Goal: Information Seeking & Learning: Learn about a topic

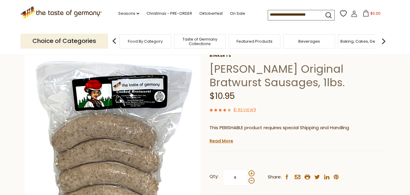
scroll to position [96, 0]
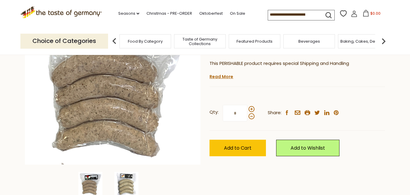
click at [127, 179] on img at bounding box center [126, 184] width 24 height 24
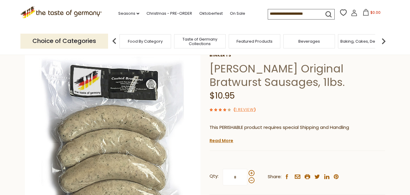
scroll to position [0, 0]
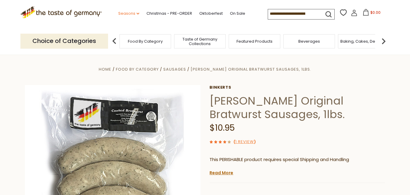
click at [118, 12] on link "Seasons dropdown_arrow" at bounding box center [128, 13] width 21 height 7
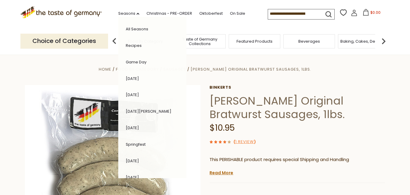
click at [126, 63] on link "Game Day" at bounding box center [136, 62] width 21 height 6
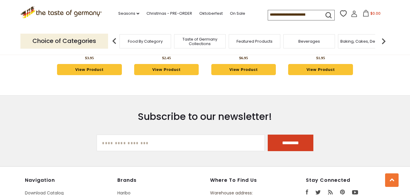
scroll to position [1659, 0]
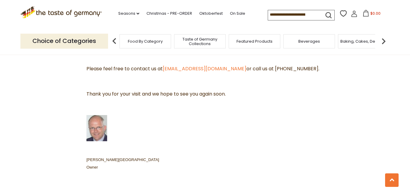
scroll to position [349, 0]
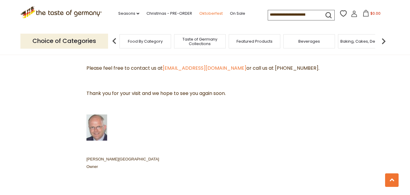
click at [200, 12] on link "Oktoberfest" at bounding box center [211, 13] width 23 height 7
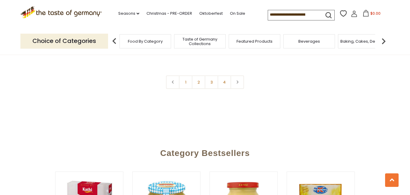
scroll to position [1514, 0]
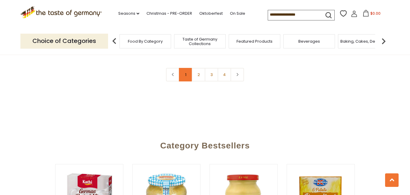
click at [185, 68] on link "1" at bounding box center [186, 75] width 14 height 14
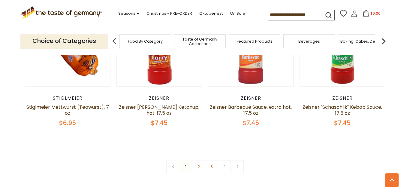
scroll to position [1433, 0]
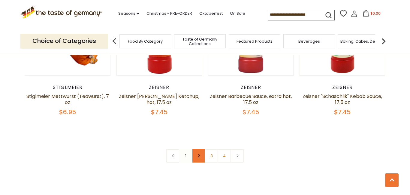
click at [197, 149] on link "2" at bounding box center [199, 156] width 14 height 14
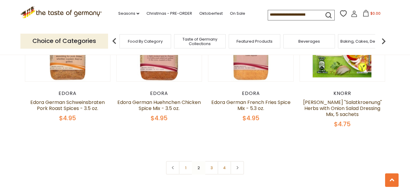
scroll to position [1470, 0]
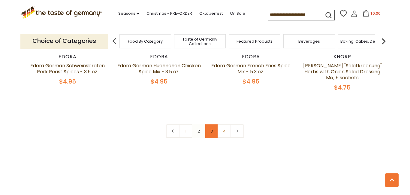
click at [213, 124] on link "3" at bounding box center [212, 131] width 14 height 14
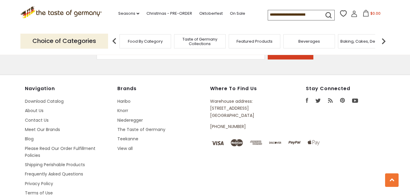
scroll to position [1806, 0]
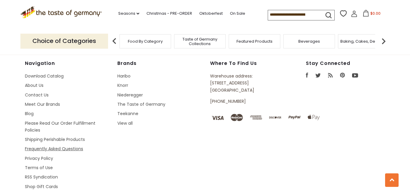
click at [72, 146] on link "Frequently Asked Questions" at bounding box center [54, 149] width 58 height 6
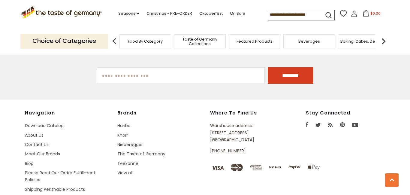
scroll to position [709, 0]
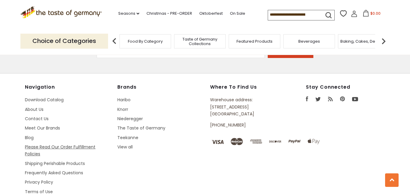
click at [51, 148] on link "Please Read Our Order Fulfillment Policies" at bounding box center [60, 150] width 71 height 13
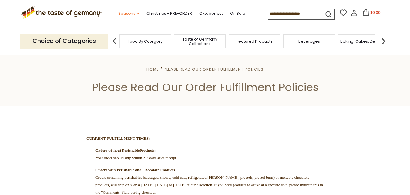
click at [118, 13] on link "Seasons dropdown_arrow" at bounding box center [128, 13] width 21 height 7
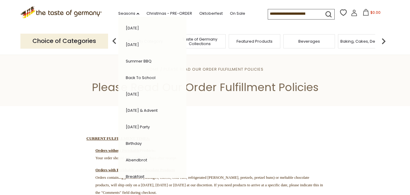
scroll to position [146, 0]
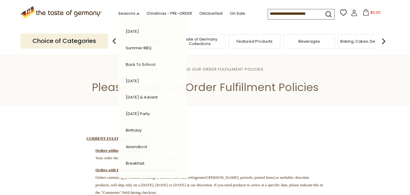
click at [137, 95] on link "[DATE] & Advent" at bounding box center [142, 97] width 32 height 6
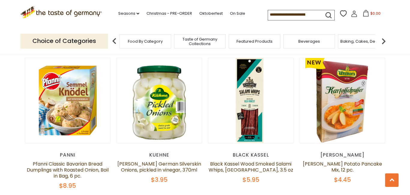
scroll to position [1334, 0]
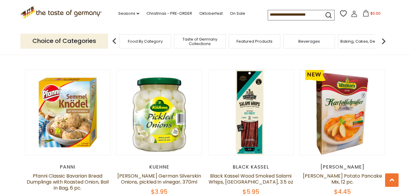
click at [194, 41] on span "Taste of Germany Collections" at bounding box center [200, 41] width 48 height 9
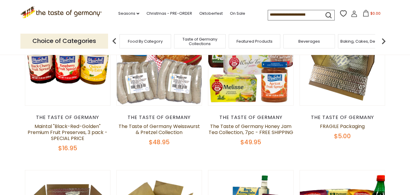
scroll to position [60, 0]
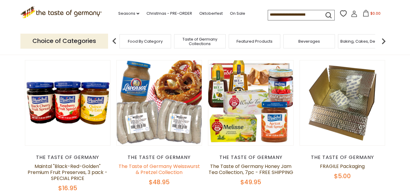
click at [161, 166] on link "The Taste of Germany Weisswurst & Pretzel Collection" at bounding box center [159, 169] width 81 height 13
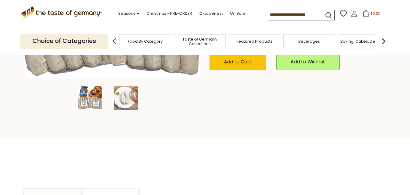
scroll to position [192, 0]
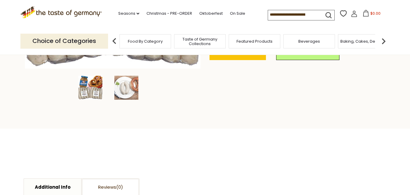
click at [241, 39] on span "Featured Products" at bounding box center [255, 41] width 36 height 5
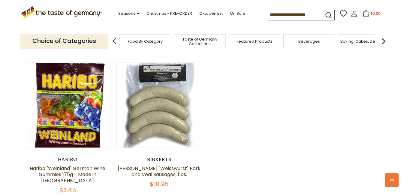
scroll to position [505, 0]
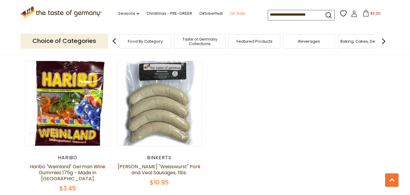
click at [230, 12] on link "On Sale" at bounding box center [237, 13] width 15 height 7
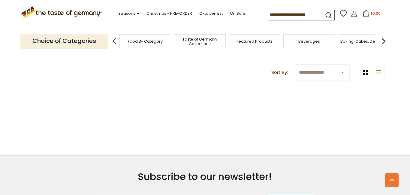
scroll to position [288, 0]
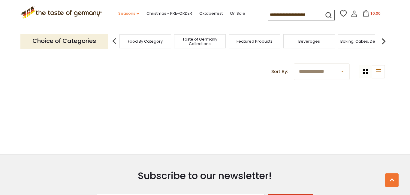
click at [118, 13] on link "Seasons dropdown_arrow" at bounding box center [128, 13] width 21 height 7
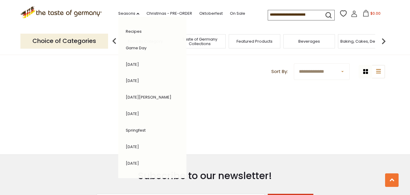
scroll to position [0, 0]
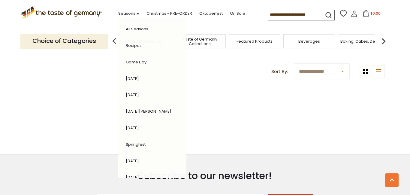
click at [126, 62] on link "Game Day" at bounding box center [136, 62] width 21 height 6
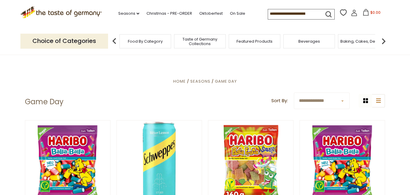
click at [383, 40] on img at bounding box center [384, 41] width 12 height 12
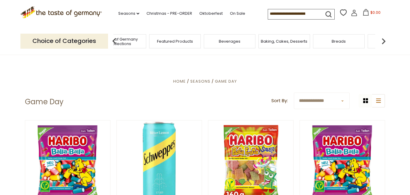
click at [383, 40] on img at bounding box center [384, 41] width 12 height 12
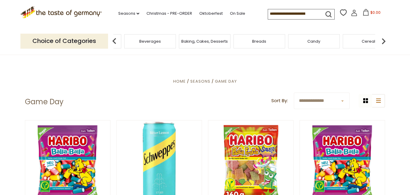
click at [383, 40] on img at bounding box center [384, 41] width 12 height 12
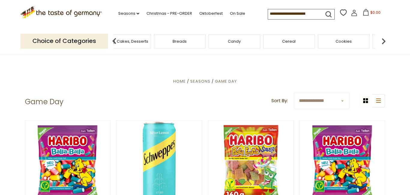
click at [383, 40] on img at bounding box center [384, 41] width 12 height 12
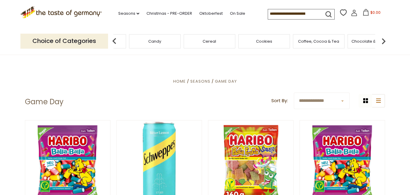
click at [383, 40] on img at bounding box center [384, 41] width 12 height 12
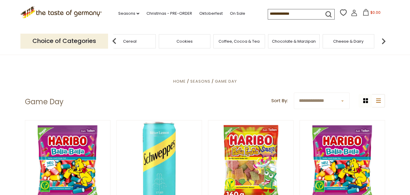
click at [383, 40] on img at bounding box center [384, 41] width 12 height 12
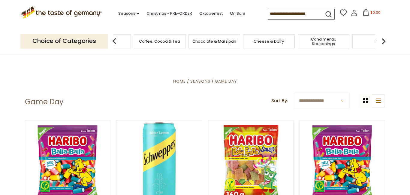
click at [275, 14] on input at bounding box center [293, 13] width 51 height 8
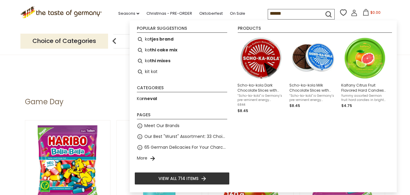
type input "*******"
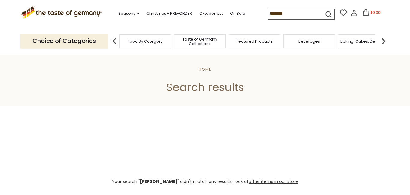
click at [273, 14] on input "*******" at bounding box center [293, 13] width 51 height 8
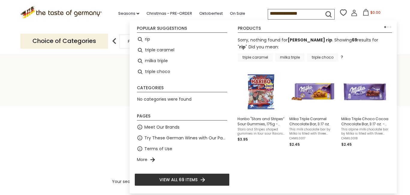
type input "***"
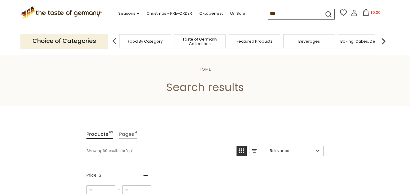
click at [268, 11] on input "***" at bounding box center [293, 13] width 51 height 8
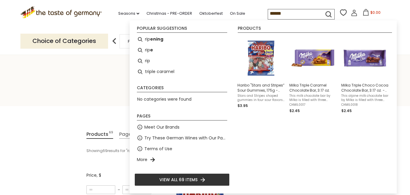
type input "*******"
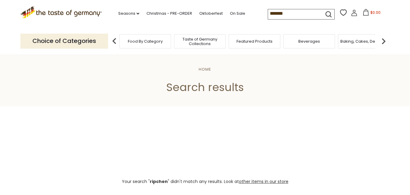
click at [268, 14] on input "*******" at bounding box center [293, 13] width 51 height 8
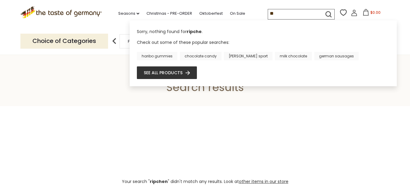
type input "*"
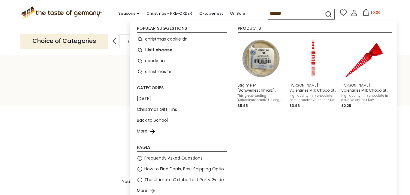
type input "*******"
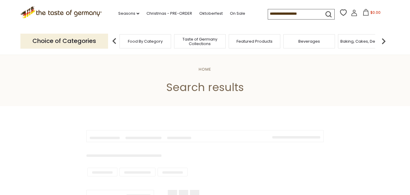
type input "*******"
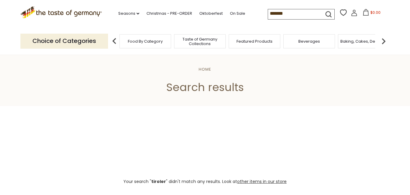
click at [153, 40] on span "Food By Category" at bounding box center [145, 41] width 35 height 5
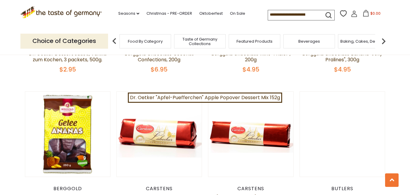
scroll to position [829, 0]
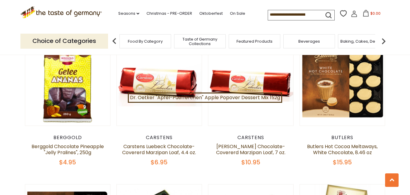
click at [268, 17] on input at bounding box center [293, 14] width 51 height 8
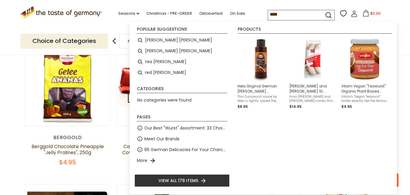
type input "*****"
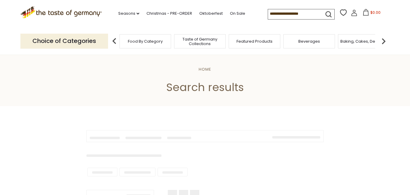
type input "*****"
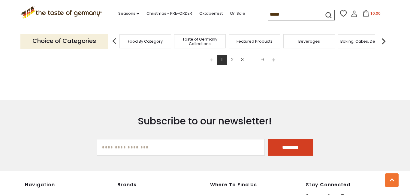
scroll to position [1166, 0]
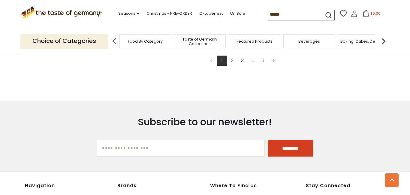
click at [232, 62] on link "2" at bounding box center [232, 61] width 10 height 10
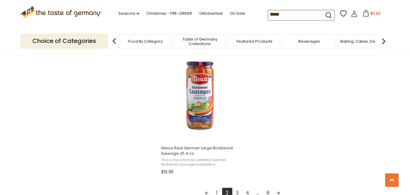
scroll to position [1046, 0]
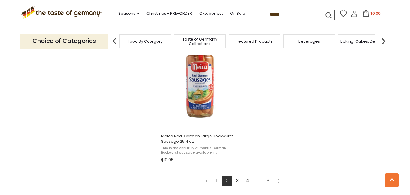
click at [237, 179] on link "3" at bounding box center [238, 181] width 10 height 10
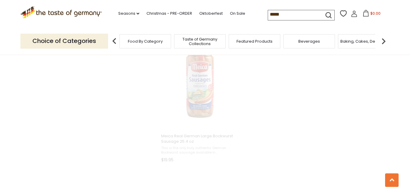
scroll to position [881, 0]
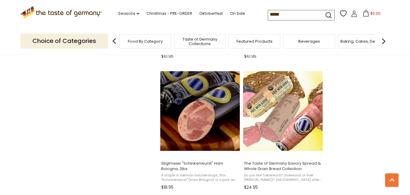
scroll to position [637, 0]
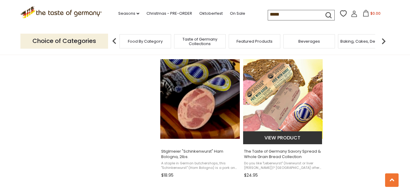
click at [264, 151] on span "The Taste of Germany Savory Spread & Whole Grain Bread Collection" at bounding box center [283, 154] width 78 height 11
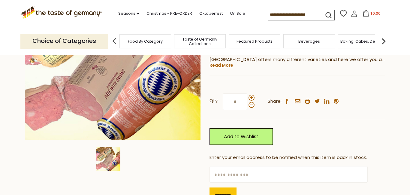
scroll to position [156, 0]
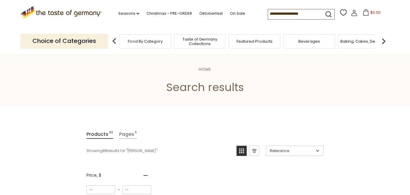
type input "*****"
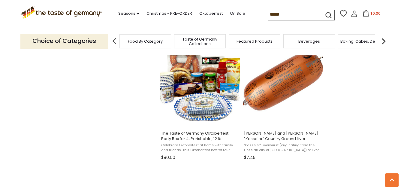
scroll to position [889, 0]
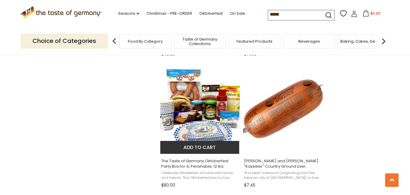
click at [192, 163] on span "The Taste of Germany Oktoberfest Party Box for 4, Perishable, 12 lbs." at bounding box center [200, 163] width 78 height 11
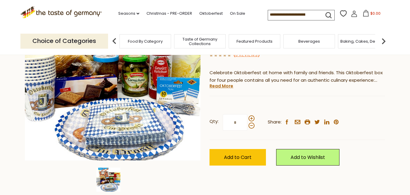
scroll to position [108, 0]
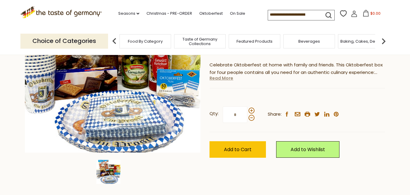
click at [214, 80] on link "Read More" at bounding box center [222, 78] width 24 height 6
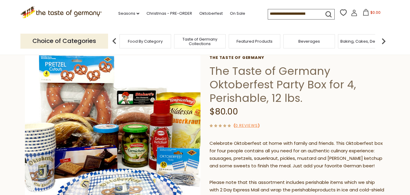
scroll to position [0, 0]
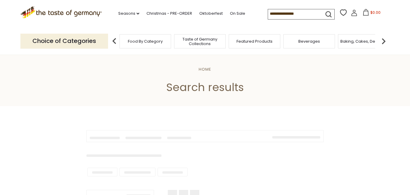
type input "*****"
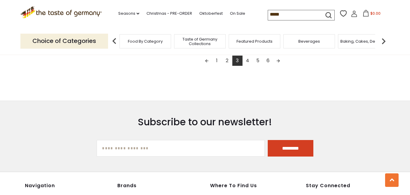
scroll to position [1154, 0]
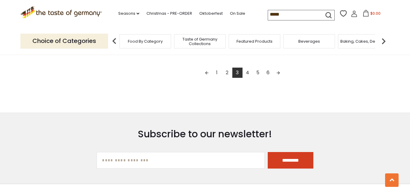
click at [248, 73] on link "4" at bounding box center [248, 73] width 10 height 10
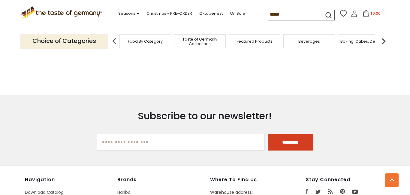
scroll to position [855, 0]
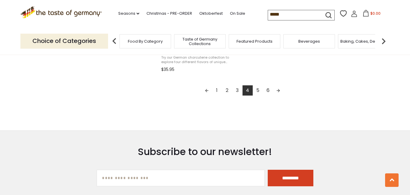
scroll to position [1154, 0]
